Goal: Task Accomplishment & Management: Manage account settings

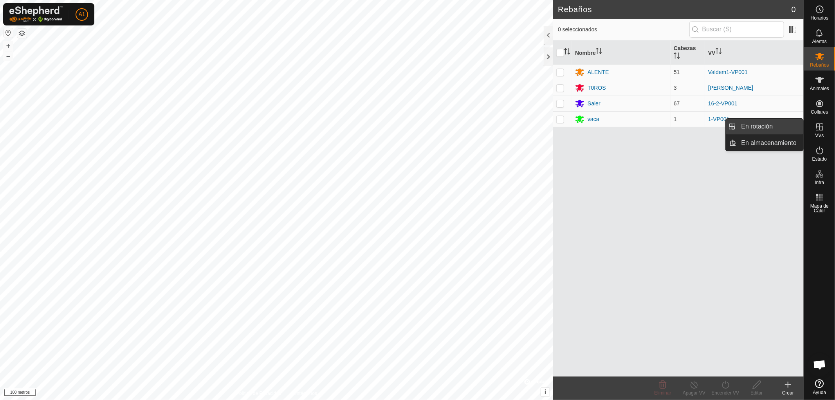
click at [765, 126] on link "En rotación" at bounding box center [769, 127] width 67 height 16
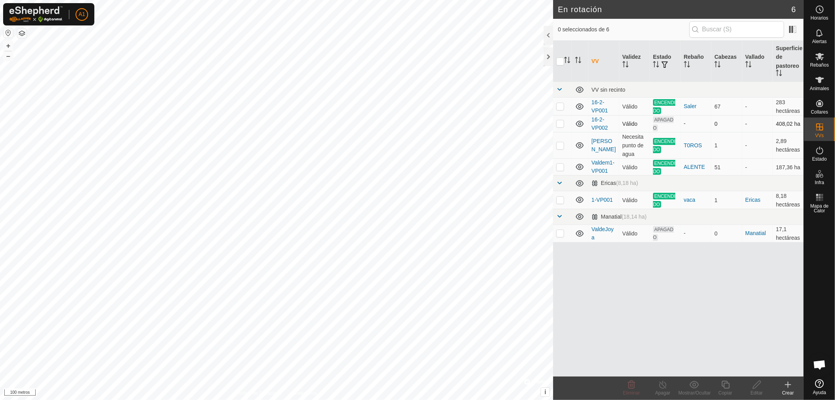
click at [557, 122] on p-checkbox at bounding box center [560, 123] width 8 height 6
click at [558, 122] on p-checkbox at bounding box center [560, 123] width 8 height 6
checkbox input "false"
click at [560, 232] on p-checkbox at bounding box center [560, 233] width 8 height 6
checkbox input "true"
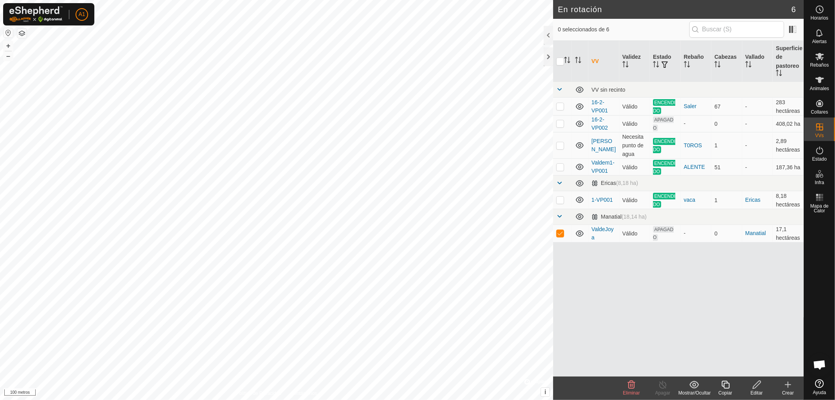
click at [754, 392] on font "Editar" at bounding box center [756, 392] width 12 height 5
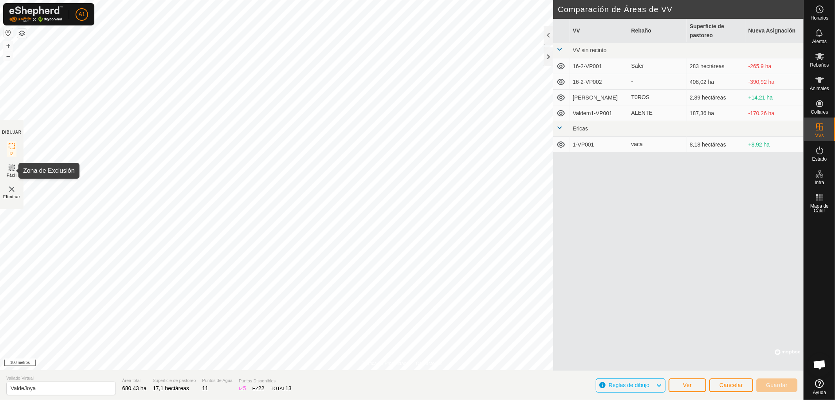
click at [11, 169] on icon at bounding box center [11, 167] width 9 height 9
click at [778, 385] on font "Guardar" at bounding box center [777, 385] width 22 height 6
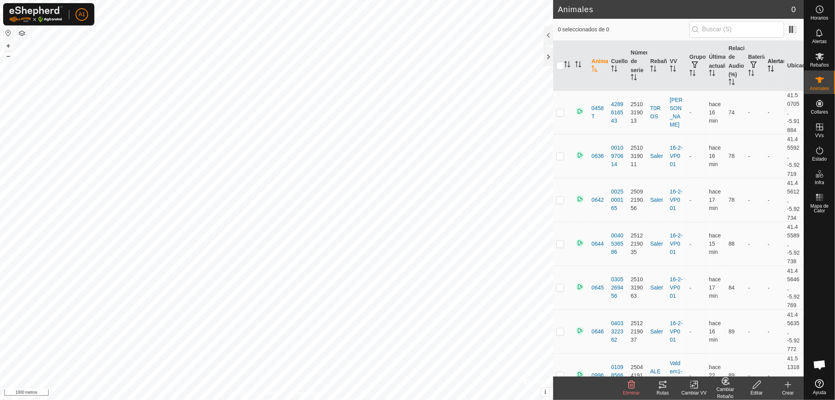
click at [767, 66] on icon "Activar para ordenar" at bounding box center [770, 68] width 6 height 6
click at [767, 67] on icon "Activar para ordenar" at bounding box center [770, 68] width 6 height 6
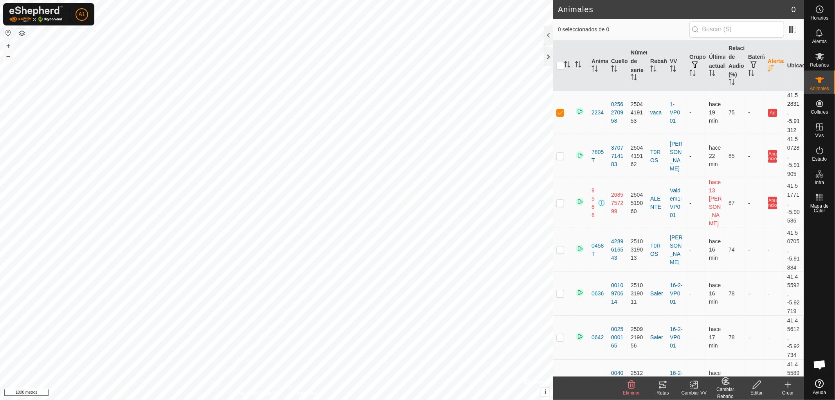
click at [558, 109] on p-checkbox at bounding box center [560, 112] width 8 height 6
checkbox input "false"
click at [560, 153] on p-checkbox at bounding box center [560, 156] width 8 height 6
click at [559, 153] on p-checkbox at bounding box center [560, 156] width 8 height 6
checkbox input "false"
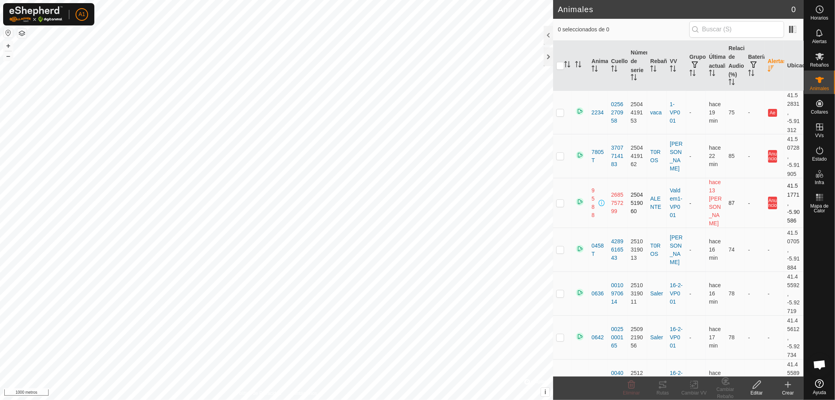
click at [558, 200] on p-checkbox at bounding box center [560, 203] width 8 height 6
click at [560, 200] on p-checkbox at bounding box center [560, 203] width 8 height 6
click at [562, 200] on p-checkbox at bounding box center [560, 203] width 8 height 6
checkbox input "false"
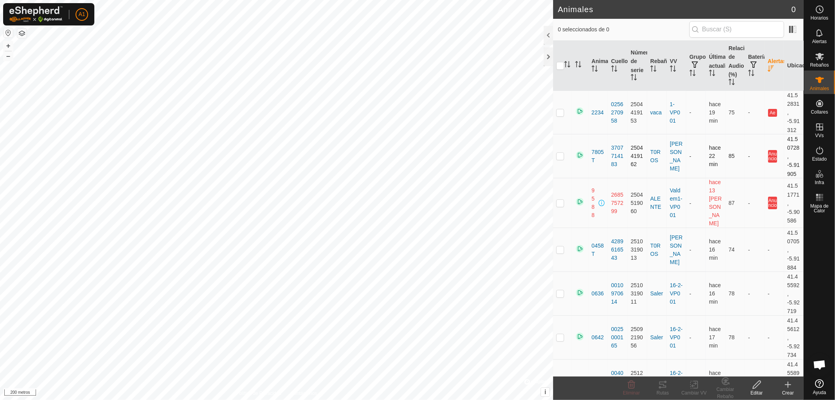
click at [558, 153] on p-checkbox at bounding box center [560, 156] width 8 height 6
checkbox input "false"
click at [560, 109] on p-checkbox at bounding box center [560, 112] width 8 height 6
click at [559, 110] on p-checkbox at bounding box center [560, 112] width 8 height 6
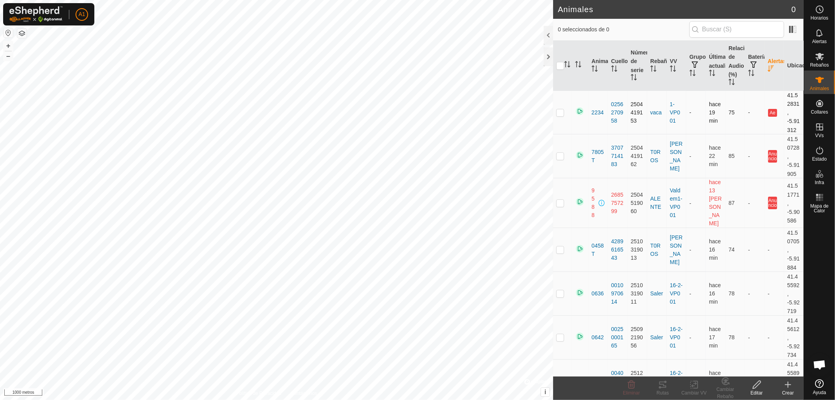
checkbox input "false"
